Goal: Task Accomplishment & Management: Manage account settings

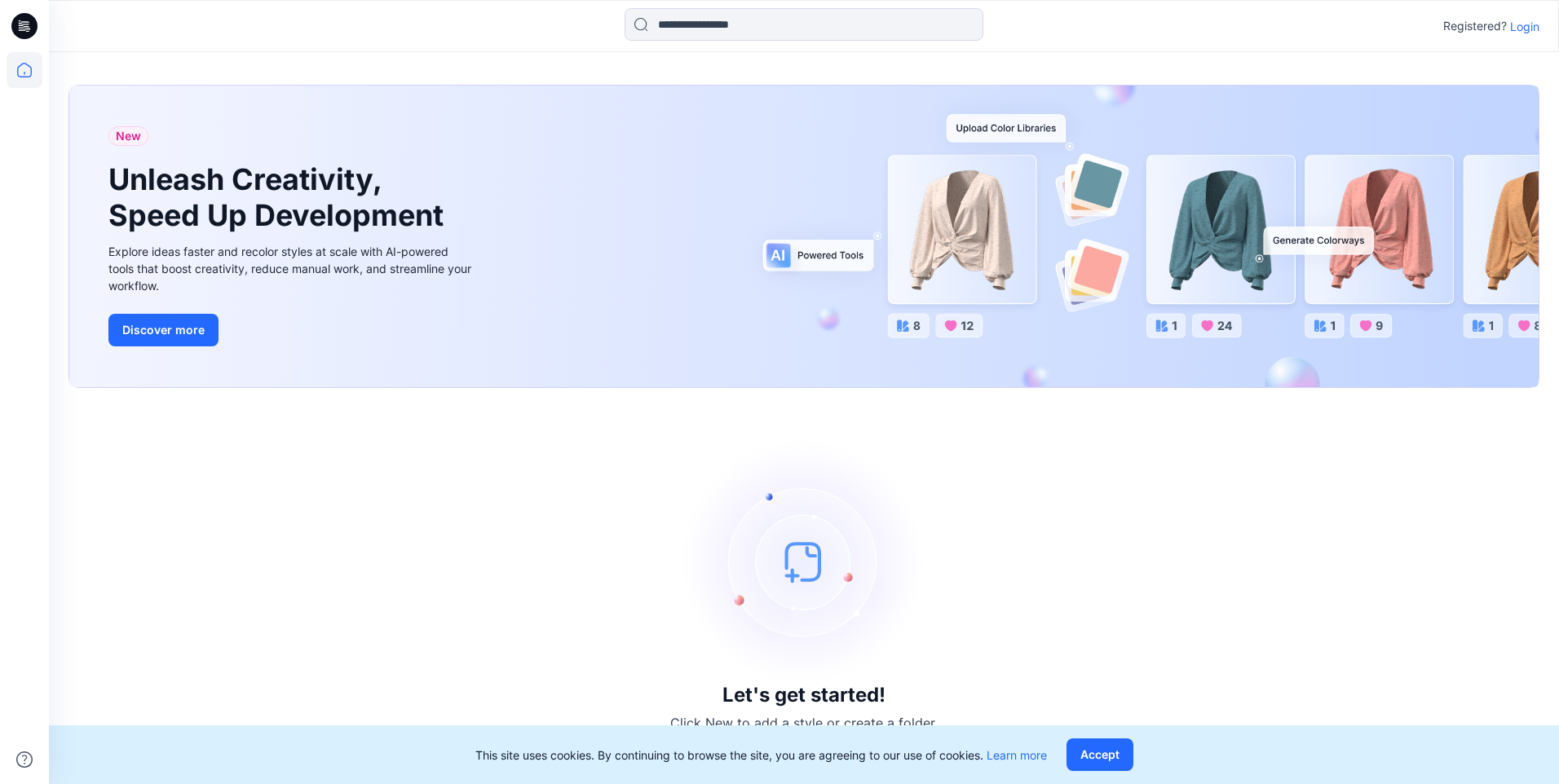
click at [1532, 30] on p "Login" at bounding box center [1525, 26] width 30 height 17
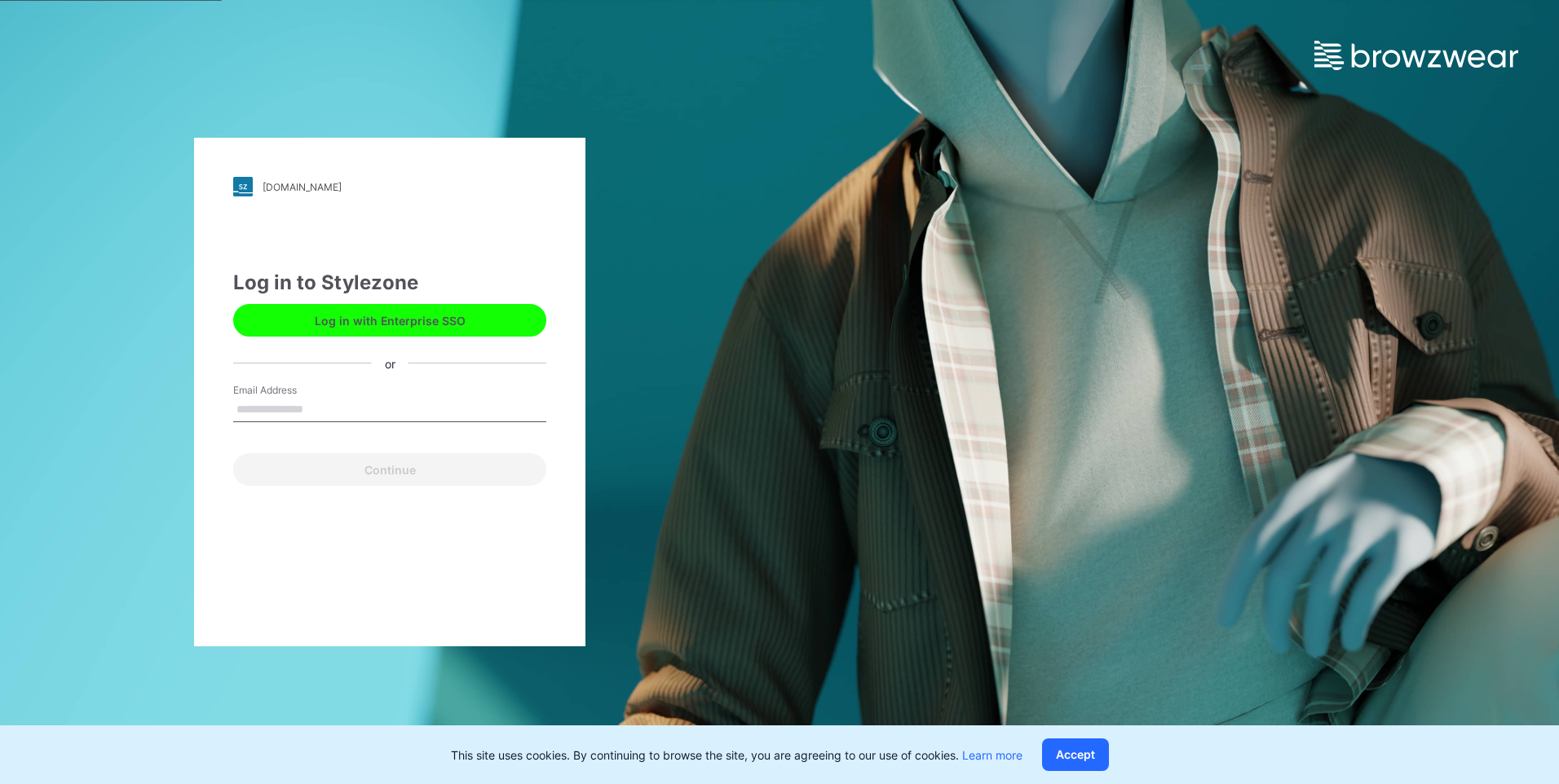
click at [394, 409] on input "Email Address" at bounding box center [389, 410] width 313 height 24
type input "**********"
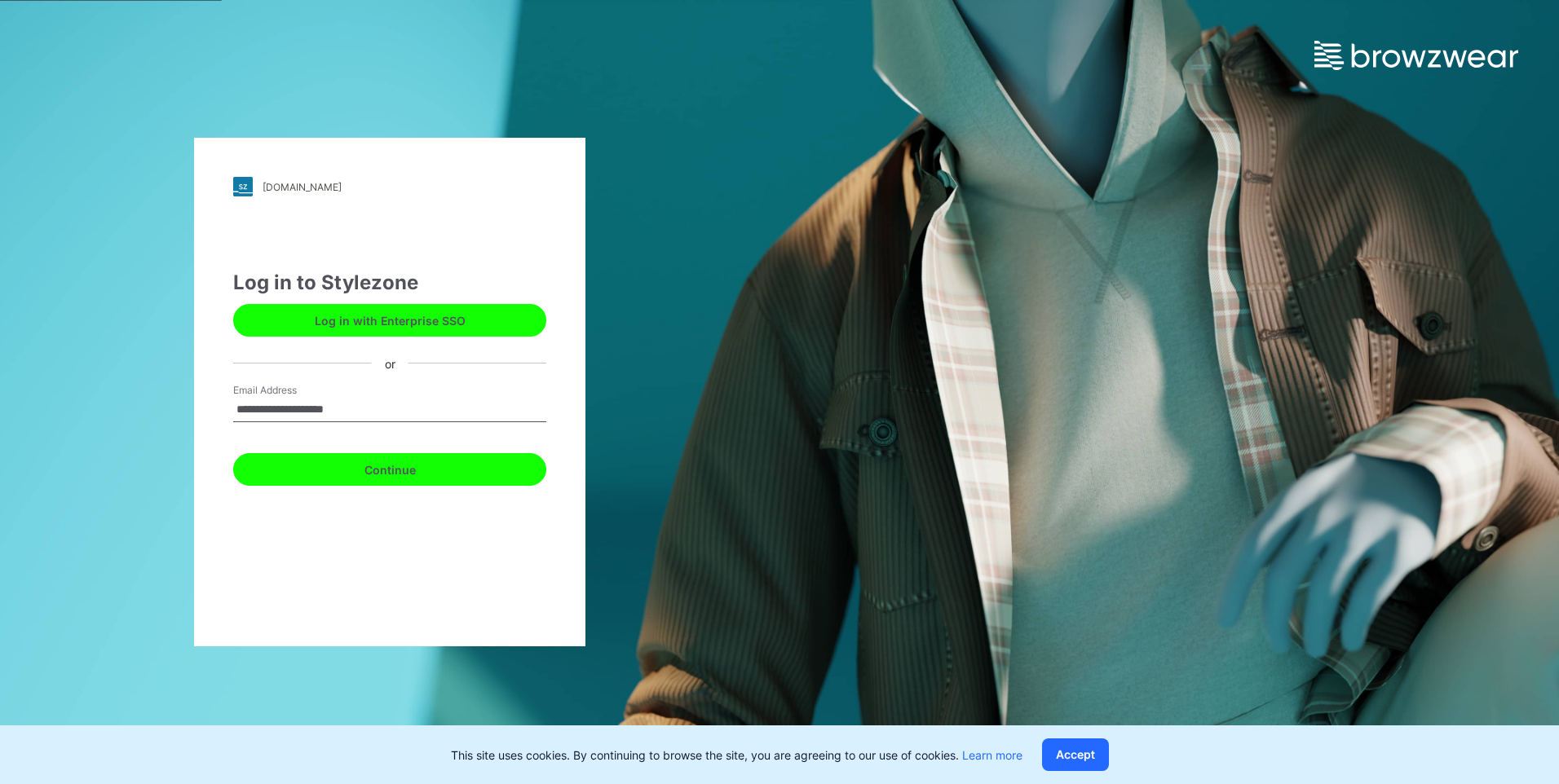
click at [358, 480] on button "Continue" at bounding box center [389, 469] width 313 height 33
click at [358, 472] on button "Continue" at bounding box center [389, 469] width 313 height 33
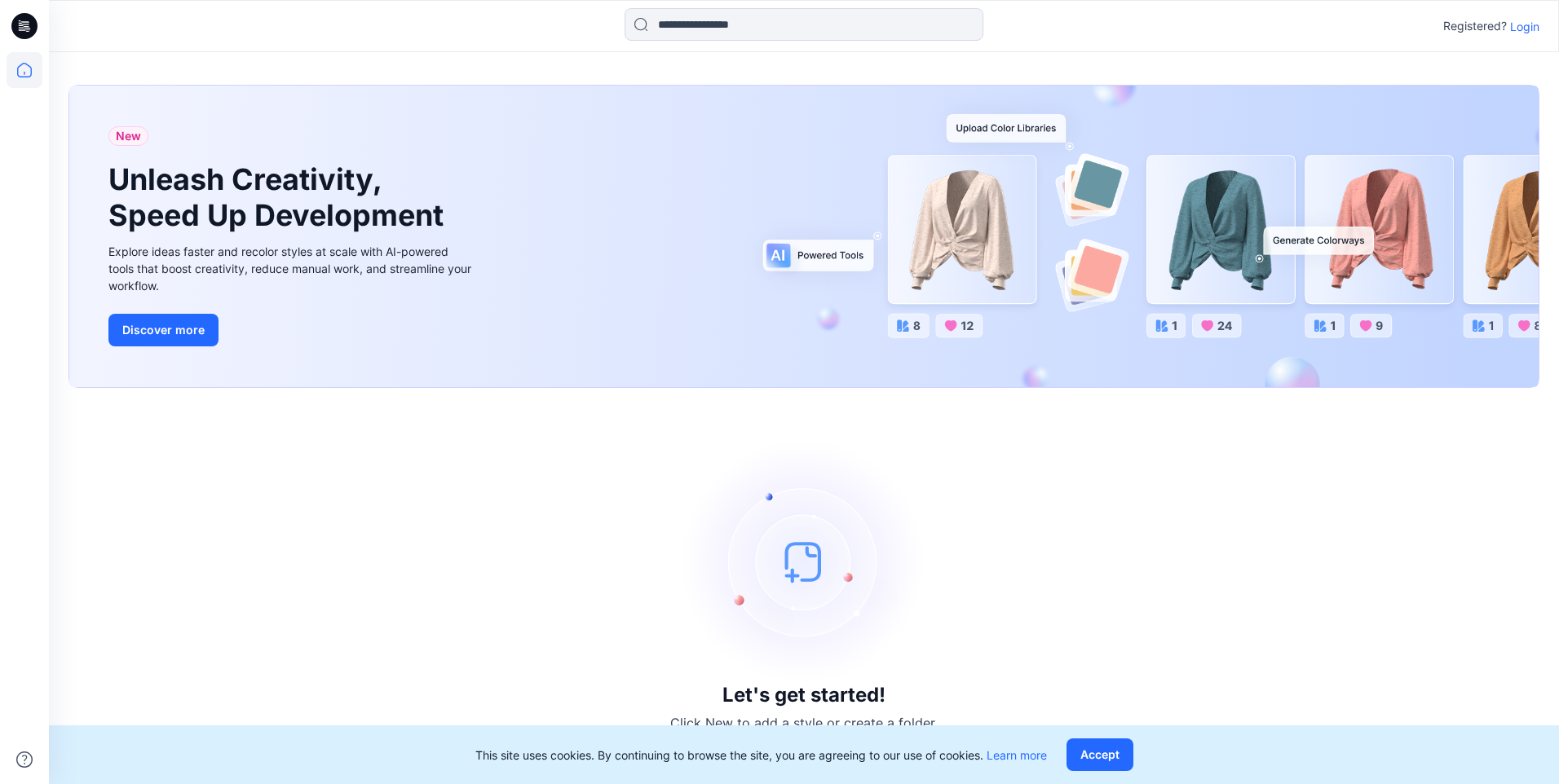
click at [1469, 28] on p "Registered?" at bounding box center [1474, 26] width 63 height 20
click at [1486, 28] on p "Registered?" at bounding box center [1474, 26] width 63 height 20
drag, startPoint x: 1486, startPoint y: 28, endPoint x: 1476, endPoint y: 23, distance: 11.2
click at [1476, 23] on p "Registered?" at bounding box center [1474, 26] width 63 height 20
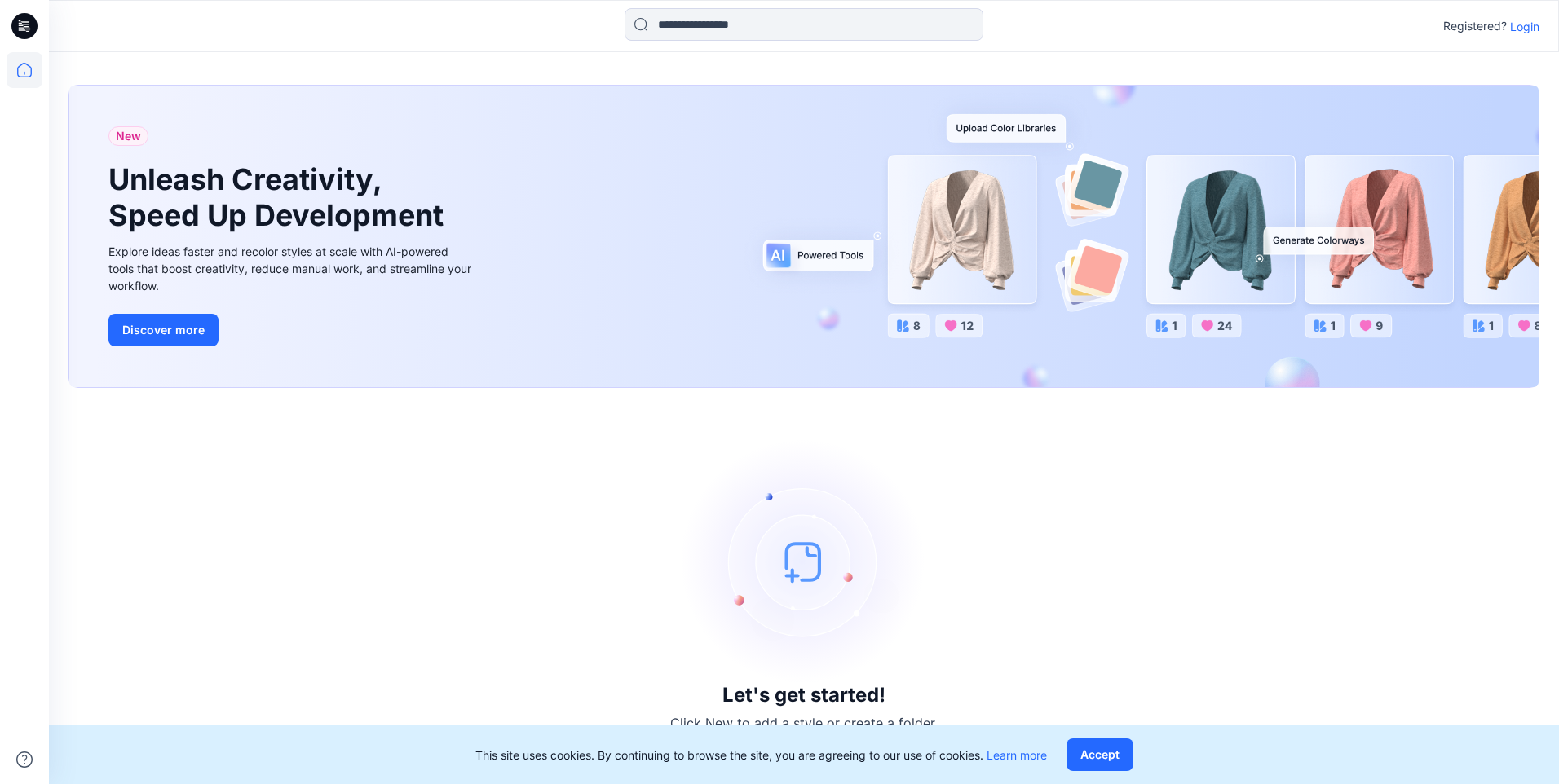
click at [1459, 25] on p "Registered?" at bounding box center [1474, 26] width 63 height 20
click at [1458, 29] on p "Registered?" at bounding box center [1474, 26] width 63 height 20
click at [1528, 29] on p "Login" at bounding box center [1525, 26] width 30 height 17
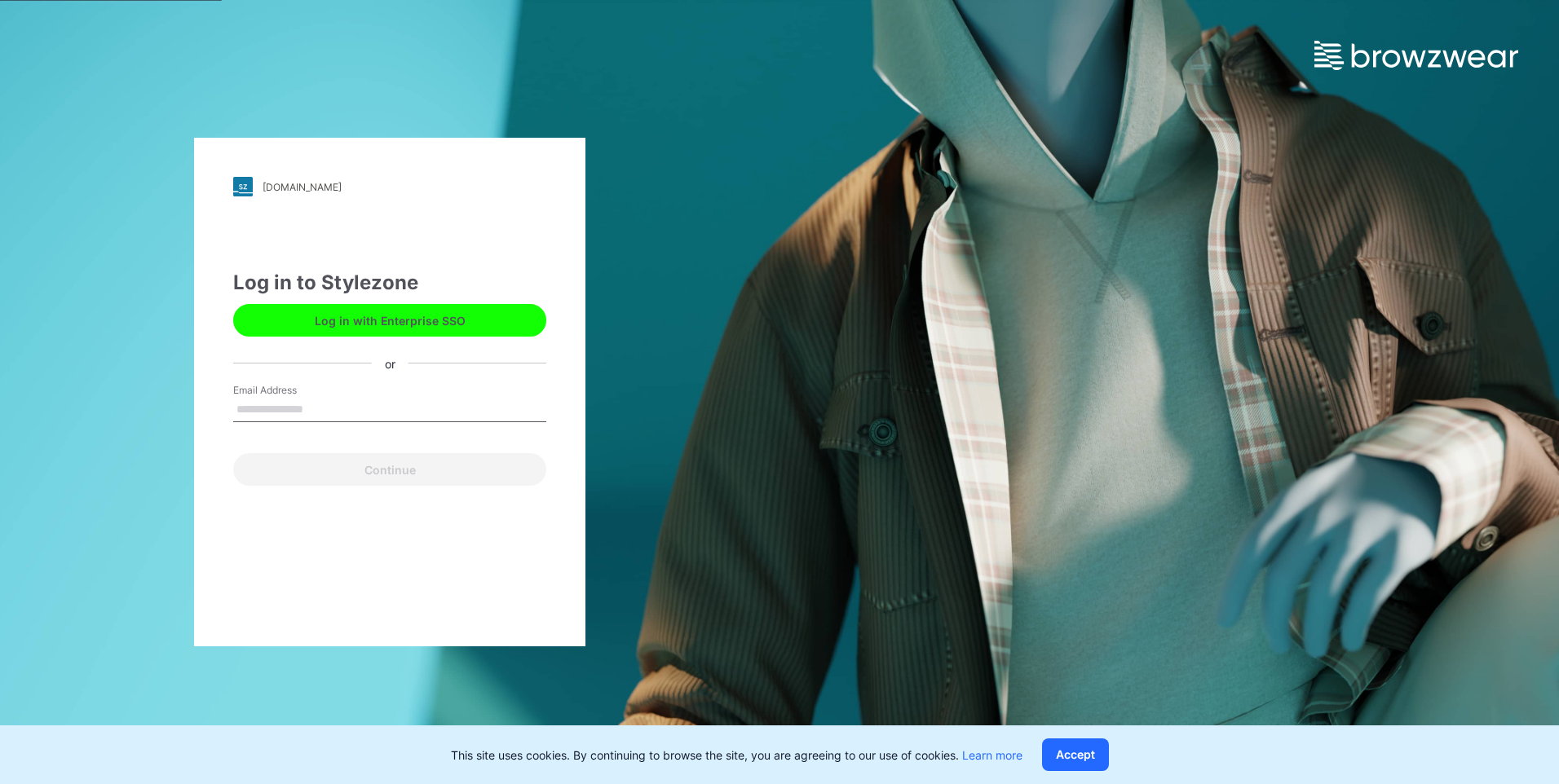
click at [304, 391] on label "Email Address" at bounding box center [290, 390] width 114 height 15
click at [304, 398] on input "Email Address" at bounding box center [389, 410] width 313 height 24
click at [303, 397] on label "Email Address" at bounding box center [290, 390] width 114 height 15
click at [303, 398] on input "Email Address" at bounding box center [389, 410] width 313 height 24
type input "*"
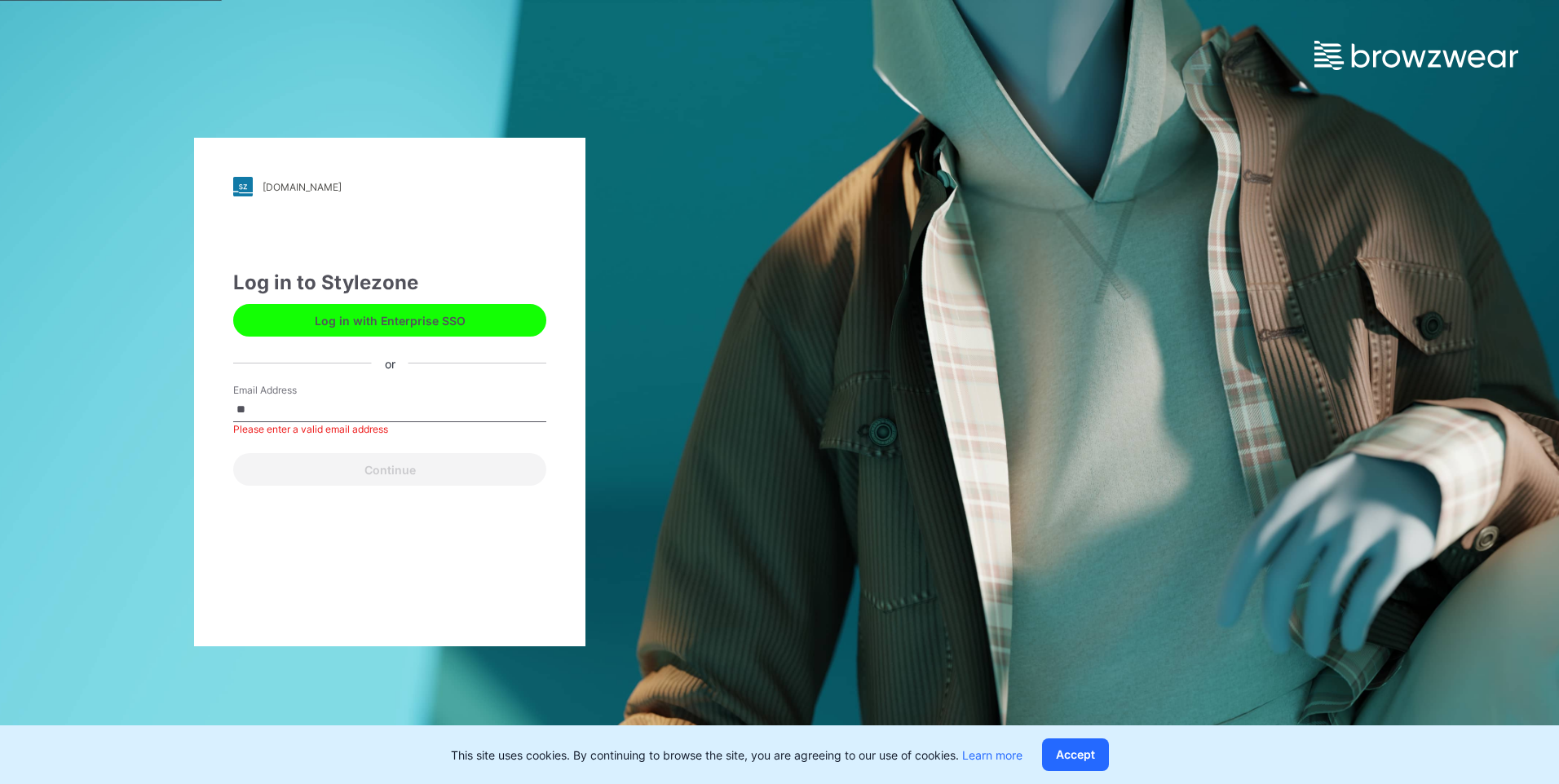
type input "*"
click at [329, 415] on input "*" at bounding box center [389, 410] width 313 height 24
type input "**********"
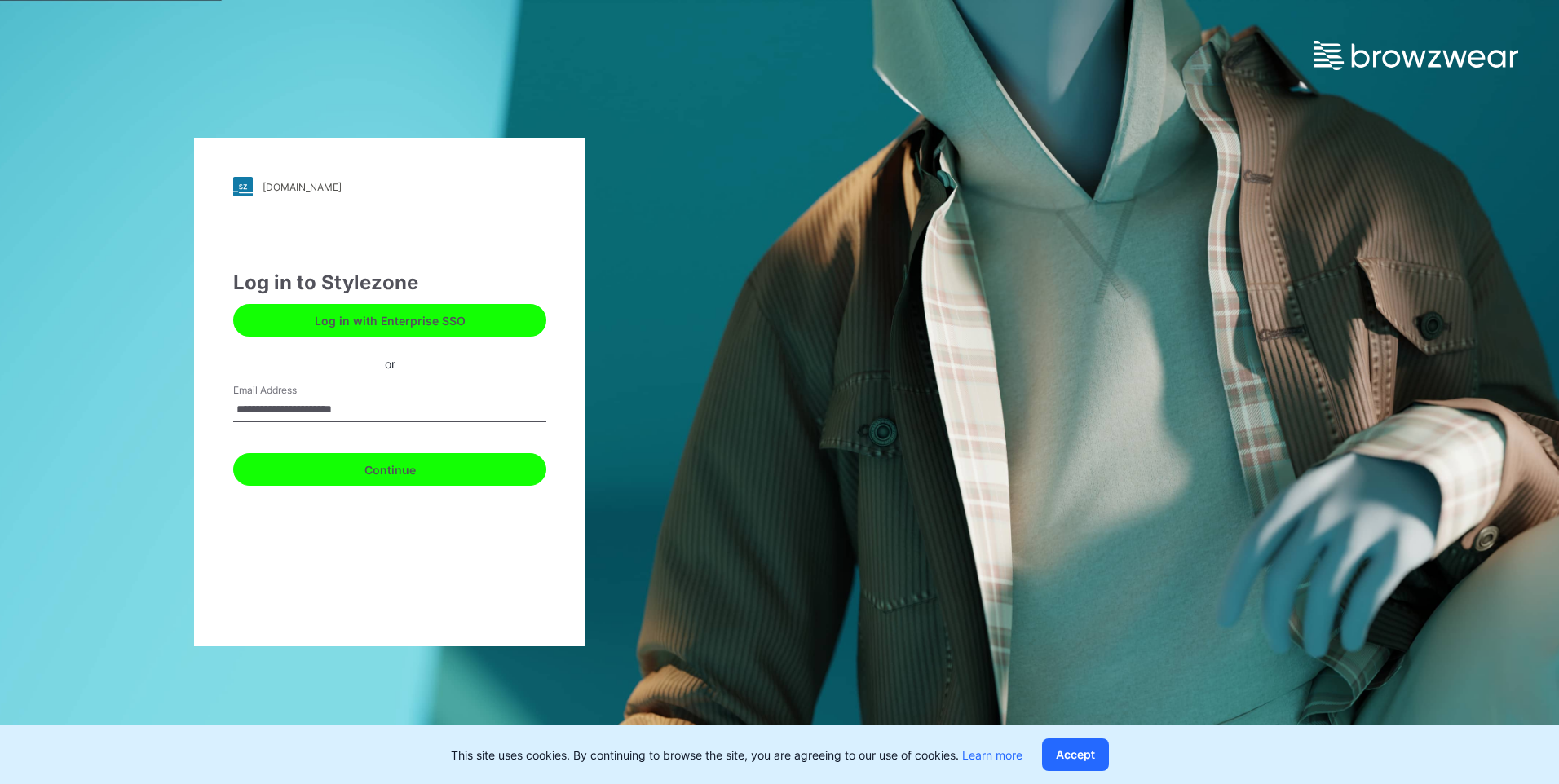
click at [408, 472] on button "Continue" at bounding box center [389, 469] width 313 height 33
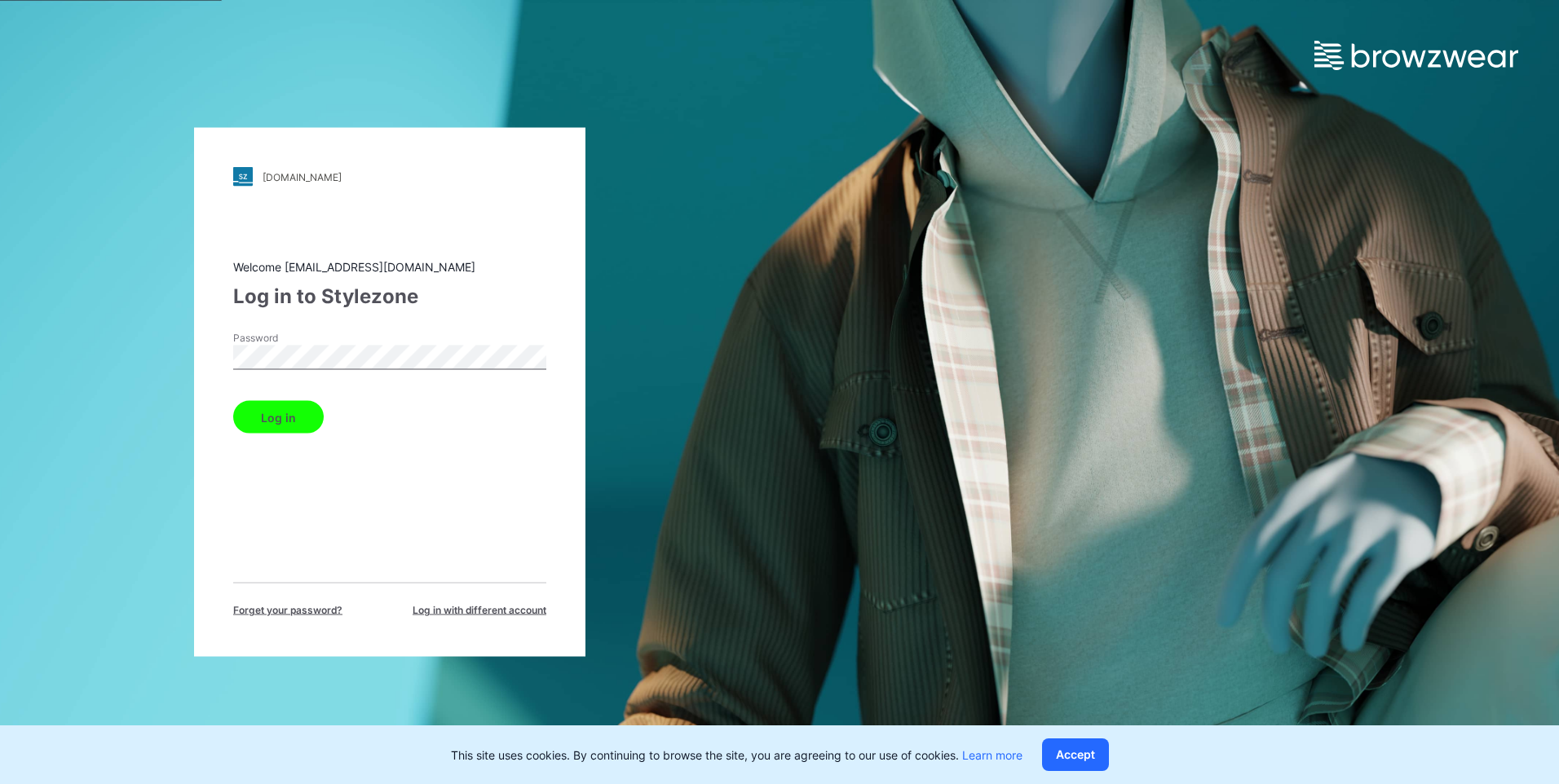
click at [233, 401] on button "Log in" at bounding box center [278, 417] width 90 height 33
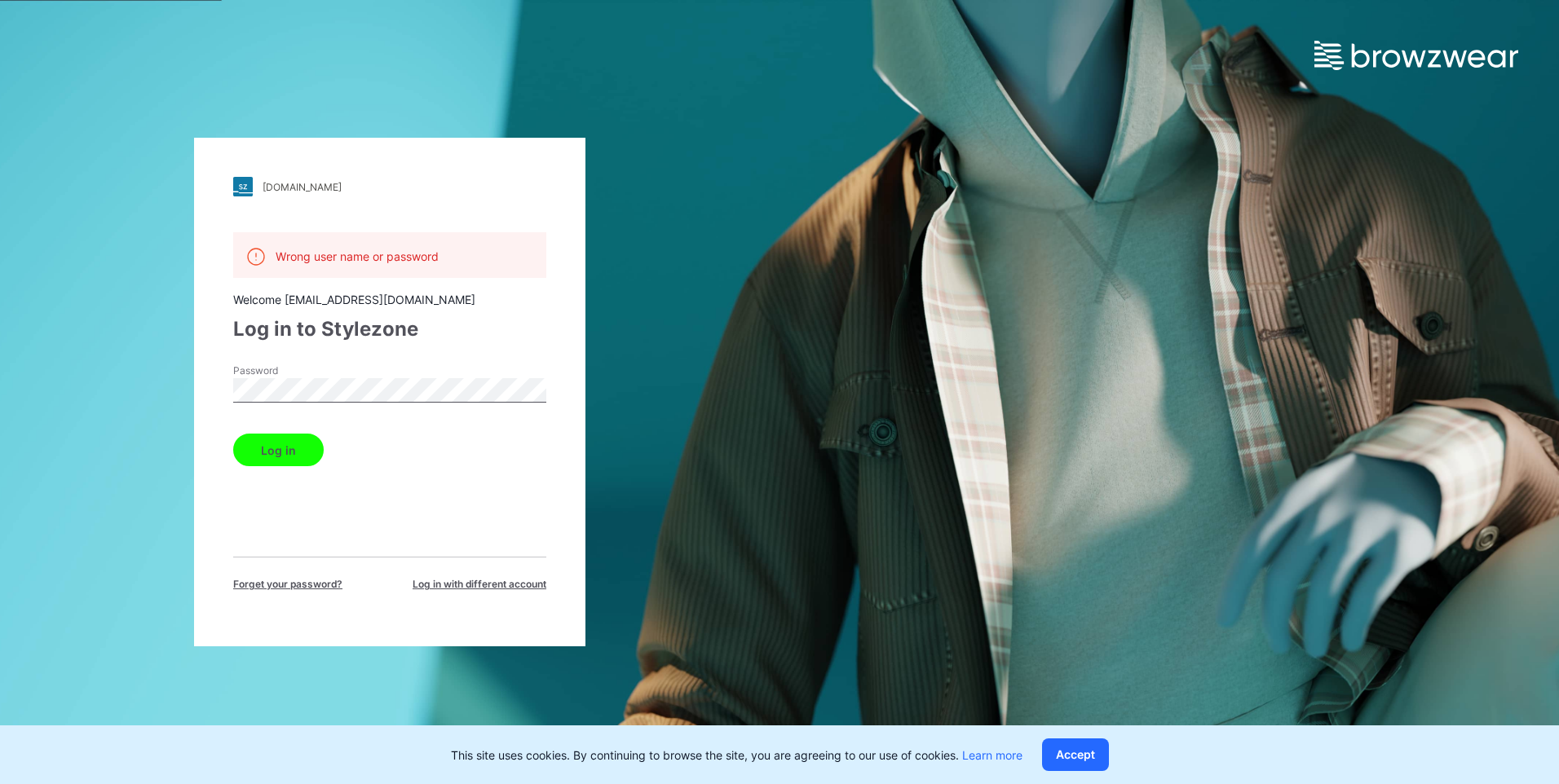
click at [327, 588] on span "Forget your password?" at bounding box center [288, 584] width 110 height 15
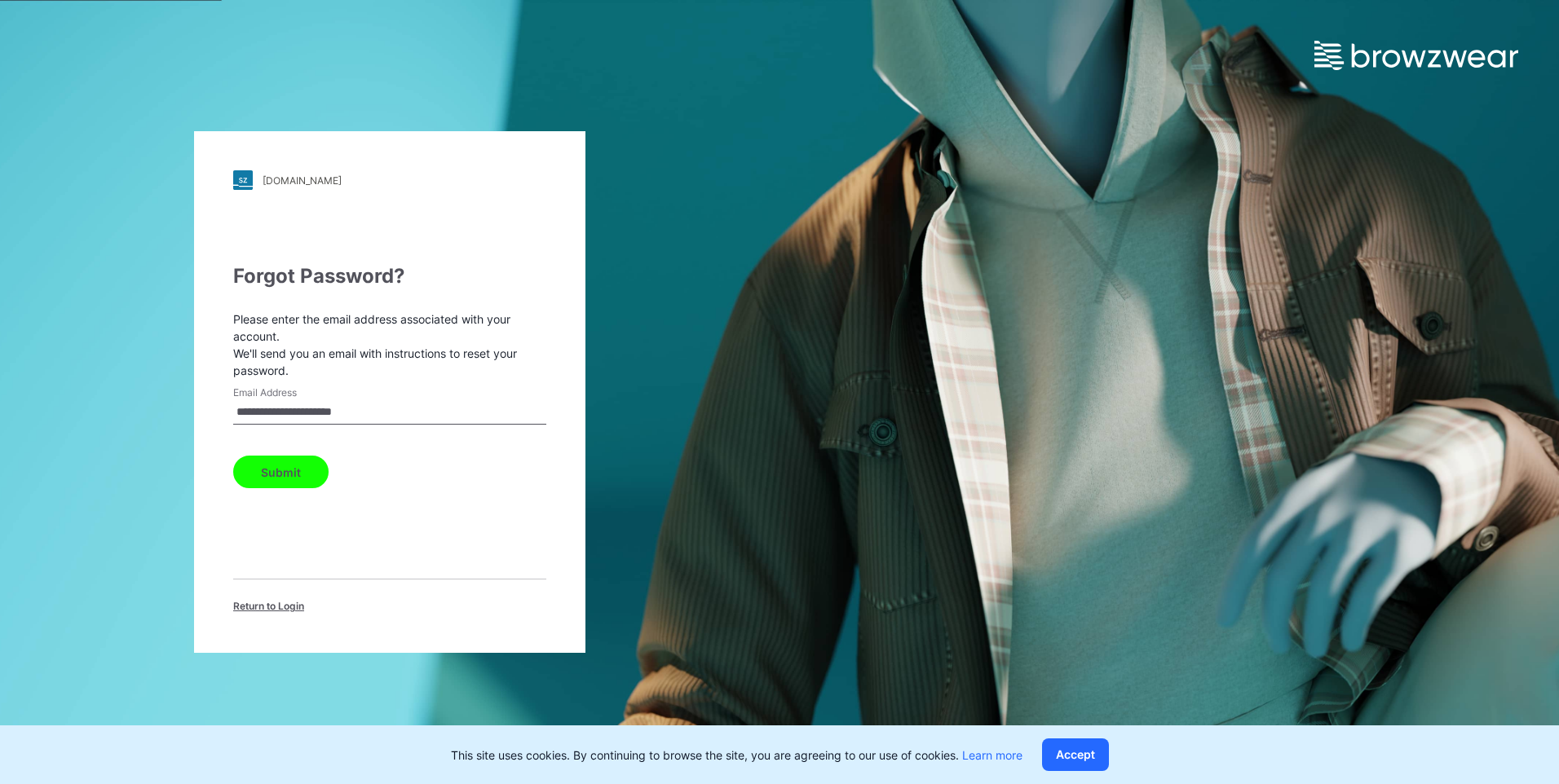
click at [300, 471] on button "Submit" at bounding box center [281, 472] width 96 height 33
